Goal: Task Accomplishment & Management: Complete application form

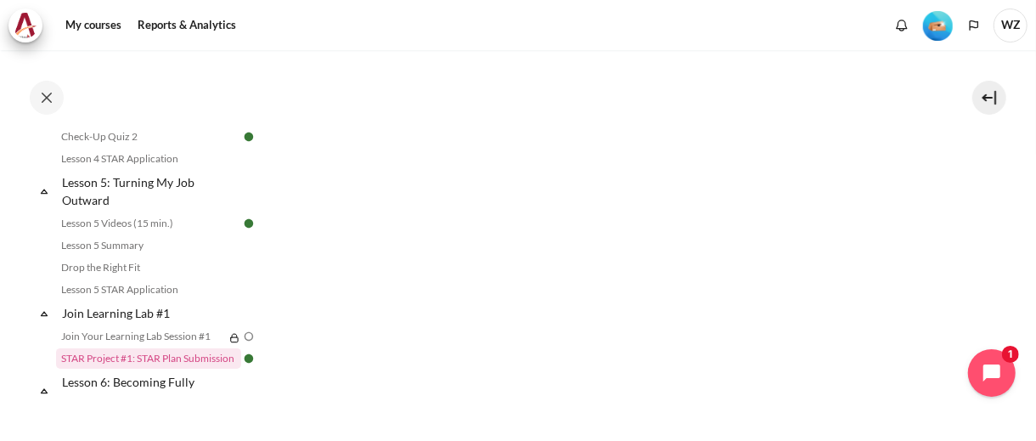
scroll to position [859, 0]
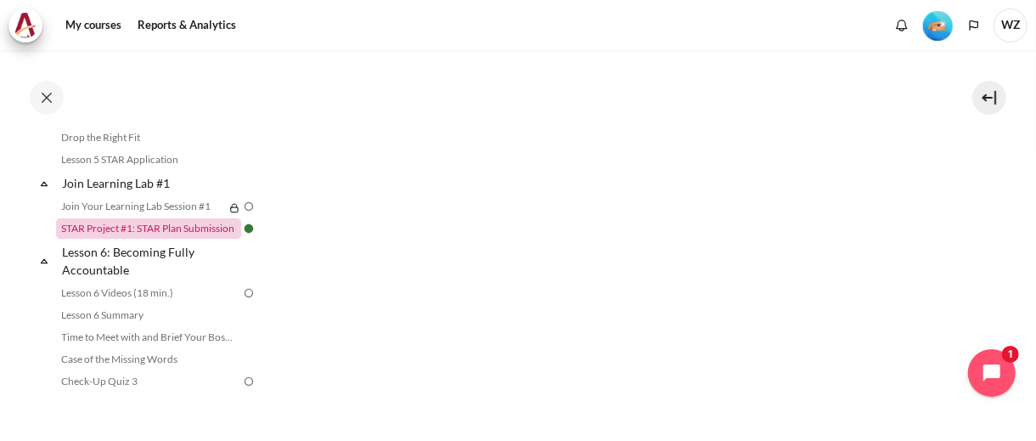
click at [197, 239] on link "STAR Project #1: STAR Plan Submission" at bounding box center [148, 228] width 185 height 20
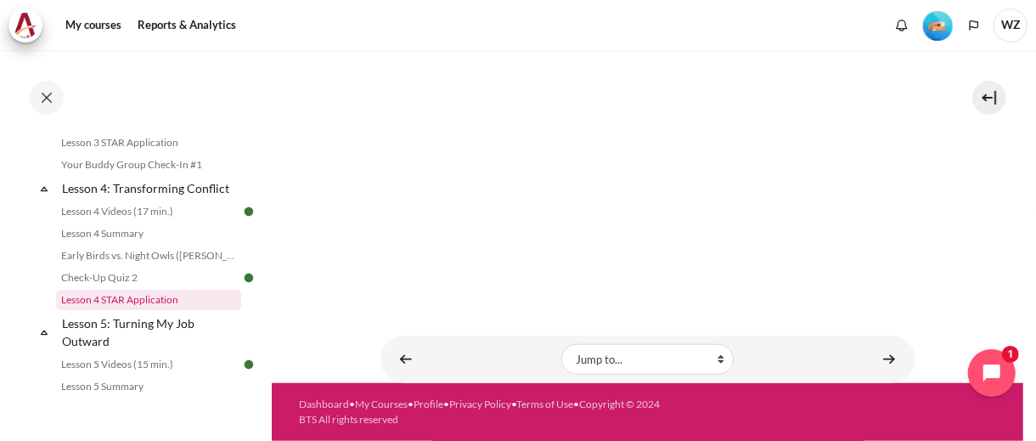
scroll to position [419, 0]
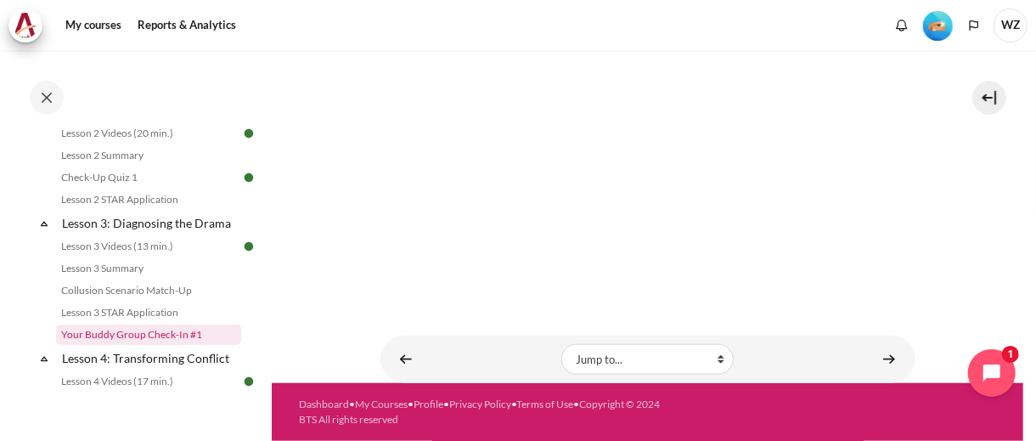
click at [176, 345] on link "Your Buddy Group Check-In #1" at bounding box center [148, 334] width 185 height 20
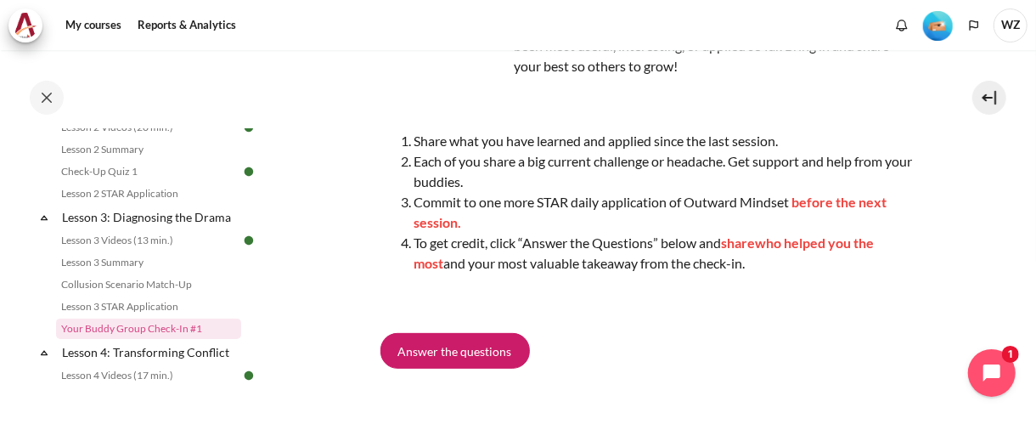
scroll to position [255, 0]
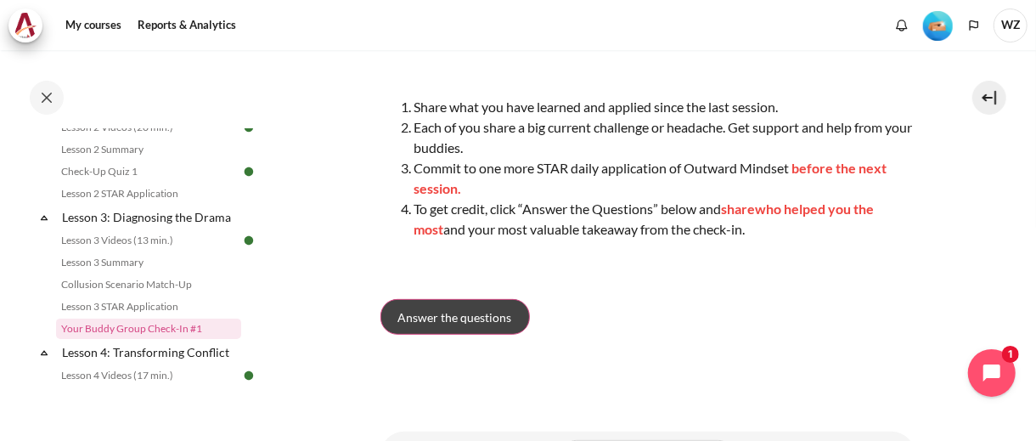
click at [496, 323] on span "Answer the questions" at bounding box center [455, 317] width 114 height 18
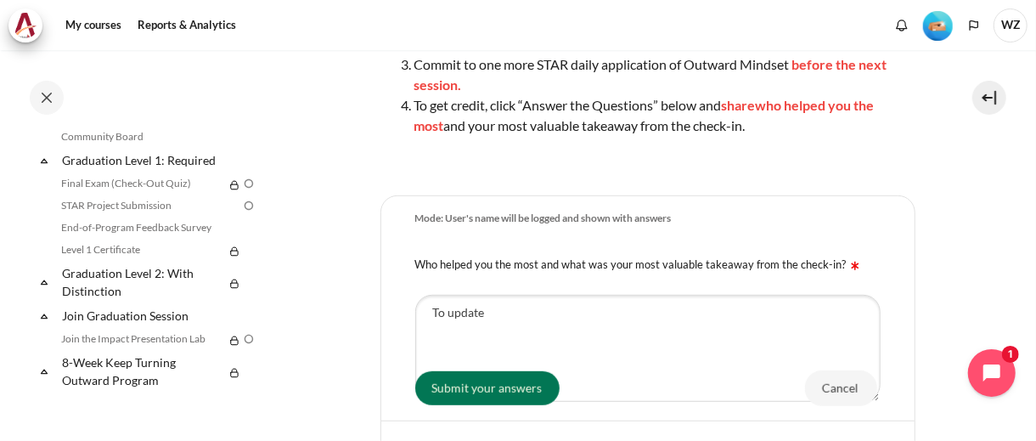
scroll to position [170, 0]
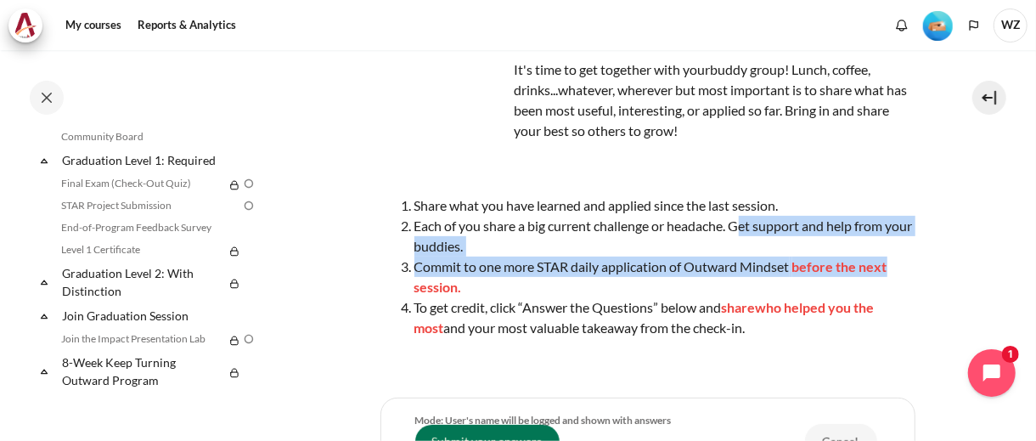
drag, startPoint x: 740, startPoint y: 225, endPoint x: 903, endPoint y: 258, distance: 165.5
click at [903, 258] on ol "Share what you have learned and applied since the last session. Each of you sha…" at bounding box center [647, 266] width 535 height 143
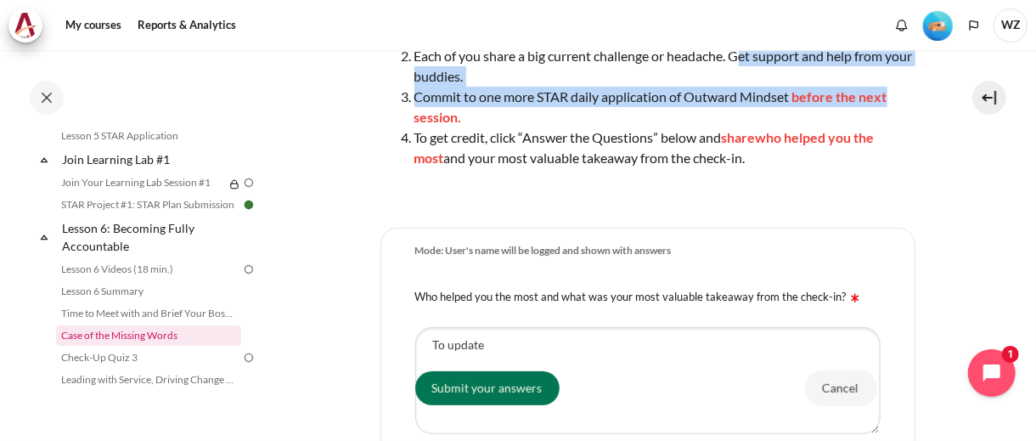
scroll to position [859, 0]
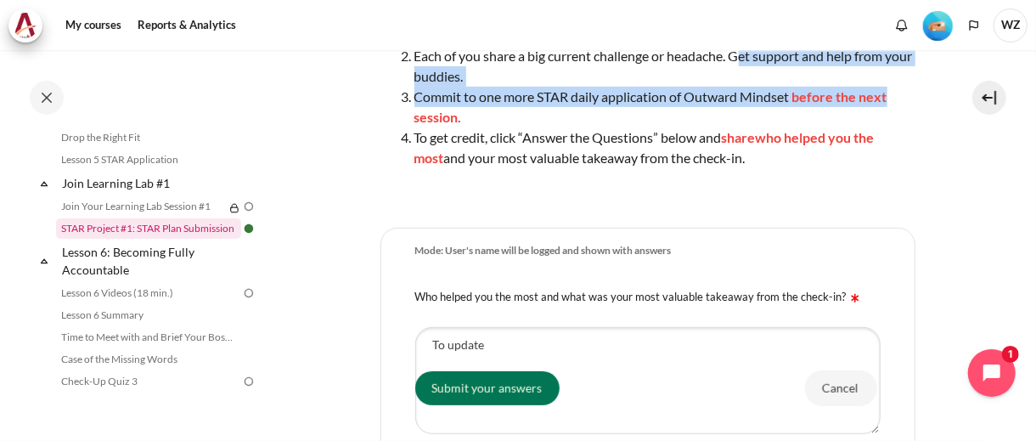
click at [188, 239] on link "STAR Project #1: STAR Plan Submission" at bounding box center [148, 228] width 185 height 20
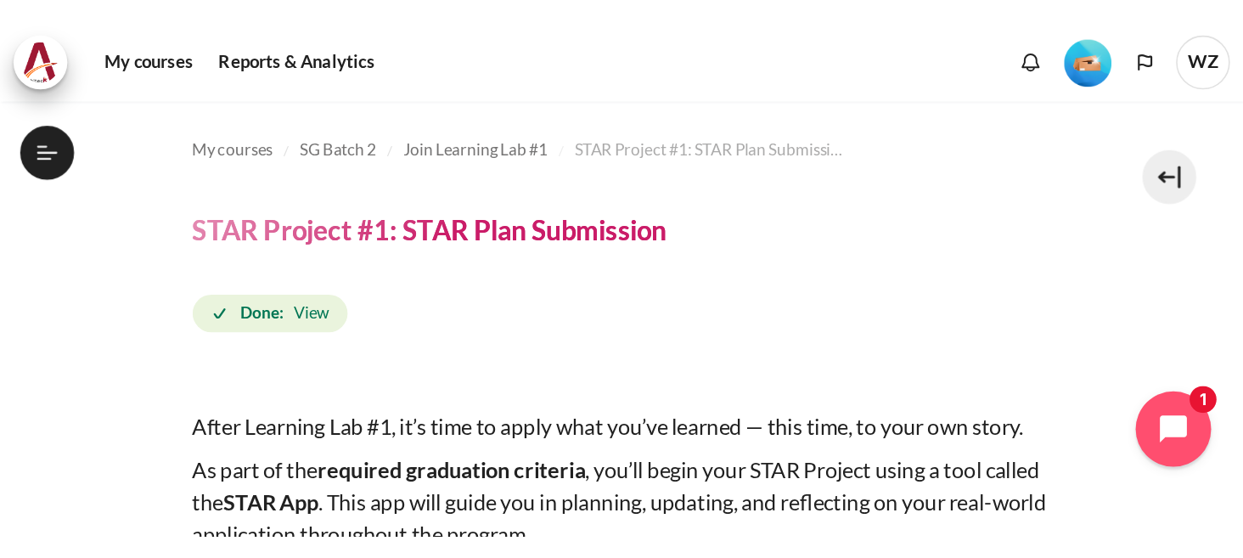
scroll to position [844, 0]
